Goal: Transaction & Acquisition: Subscribe to service/newsletter

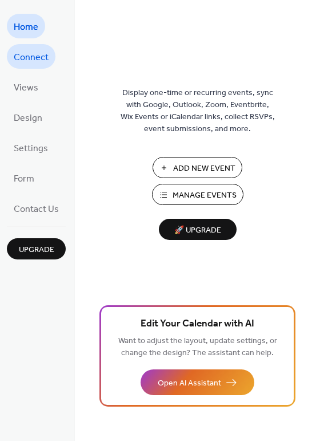
click at [25, 56] on span "Connect" at bounding box center [31, 58] width 35 height 18
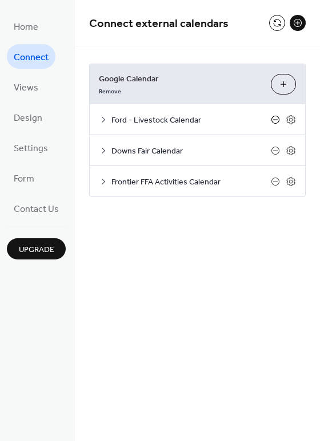
click at [276, 120] on icon at bounding box center [275, 119] width 5 height 1
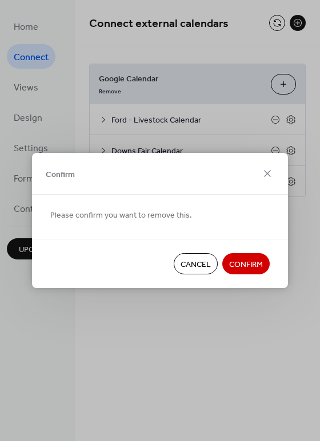
click at [254, 265] on span "Confirm" at bounding box center [246, 265] width 34 height 12
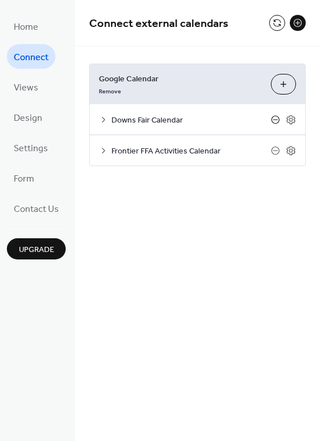
click at [275, 118] on icon at bounding box center [275, 119] width 9 height 9
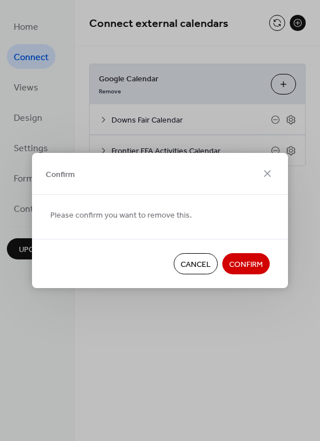
click at [249, 260] on span "Confirm" at bounding box center [246, 265] width 34 height 12
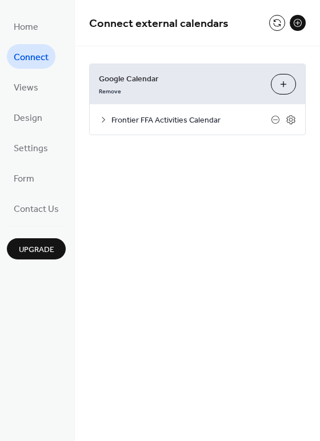
click at [102, 118] on icon at bounding box center [103, 119] width 9 height 9
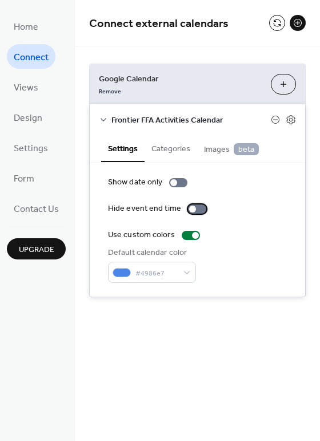
click at [196, 207] on div at bounding box center [197, 208] width 18 height 9
click at [199, 207] on div at bounding box center [202, 208] width 7 height 7
click at [285, 84] on button "Choose Calendars" at bounding box center [283, 84] width 25 height 21
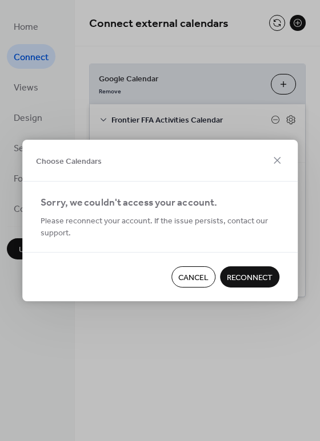
click at [199, 277] on span "Cancel" at bounding box center [194, 278] width 30 height 12
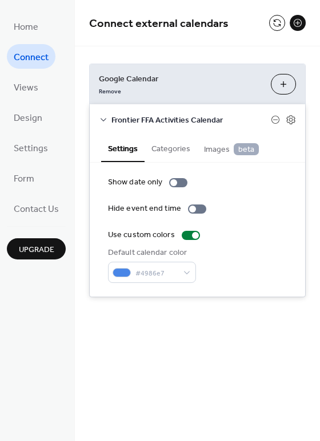
click at [41, 249] on span "Upgrade" at bounding box center [36, 250] width 35 height 12
click at [35, 251] on span "Upgrade" at bounding box center [36, 250] width 35 height 12
click at [29, 94] on span "Views" at bounding box center [26, 88] width 25 height 18
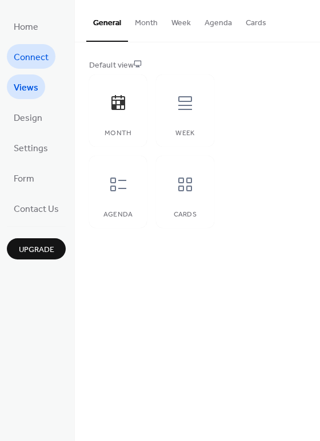
click at [34, 62] on span "Connect" at bounding box center [31, 58] width 35 height 18
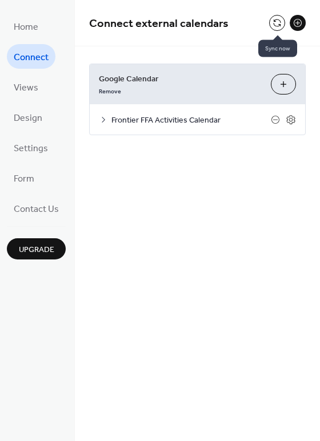
click at [279, 25] on button at bounding box center [277, 23] width 16 height 16
